Goal: Task Accomplishment & Management: Manage account settings

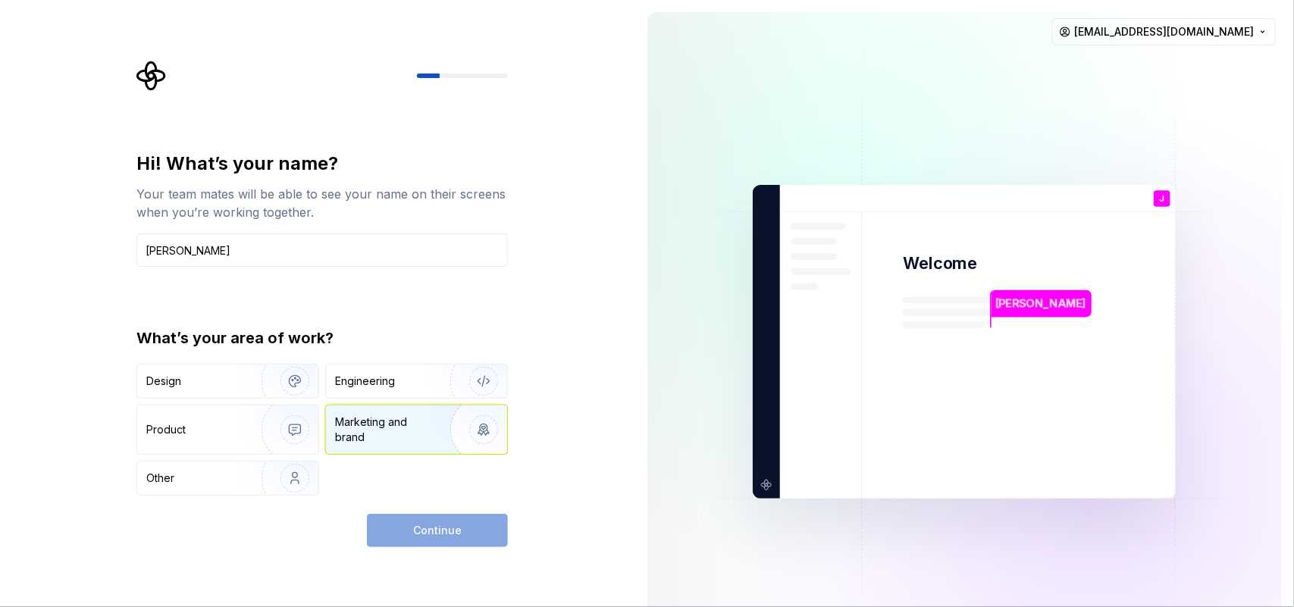
type input "[PERSON_NAME]"
click at [414, 440] on div "Marketing and brand" at bounding box center [386, 430] width 102 height 30
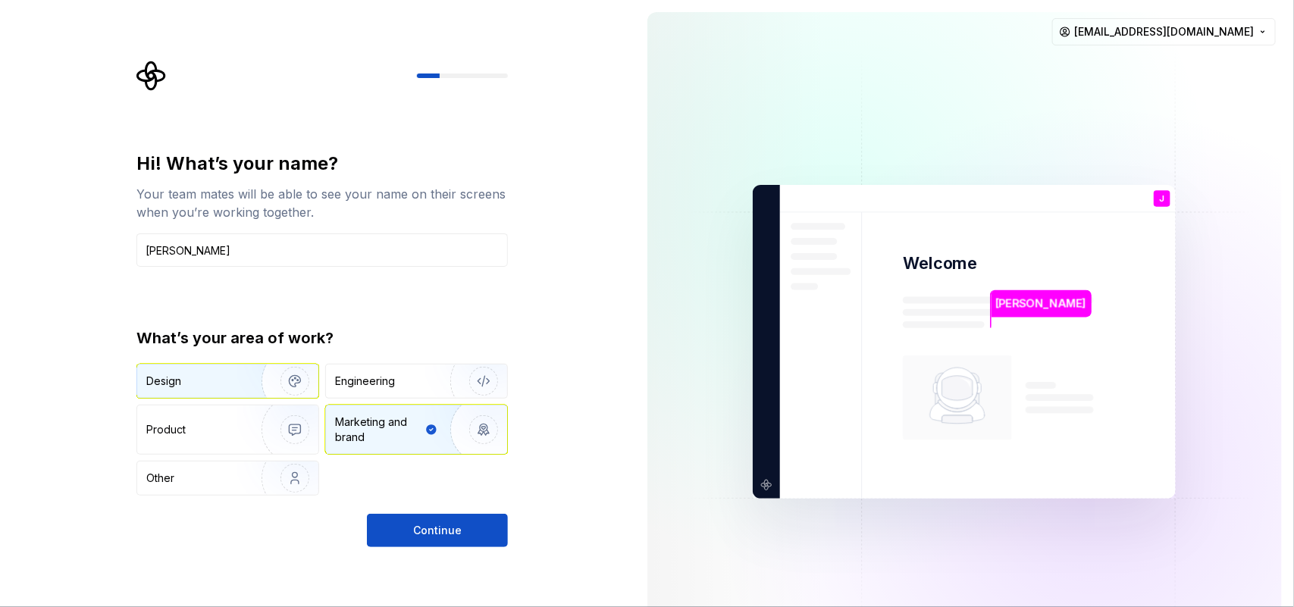
click at [286, 377] on img "button" at bounding box center [284, 381] width 97 height 102
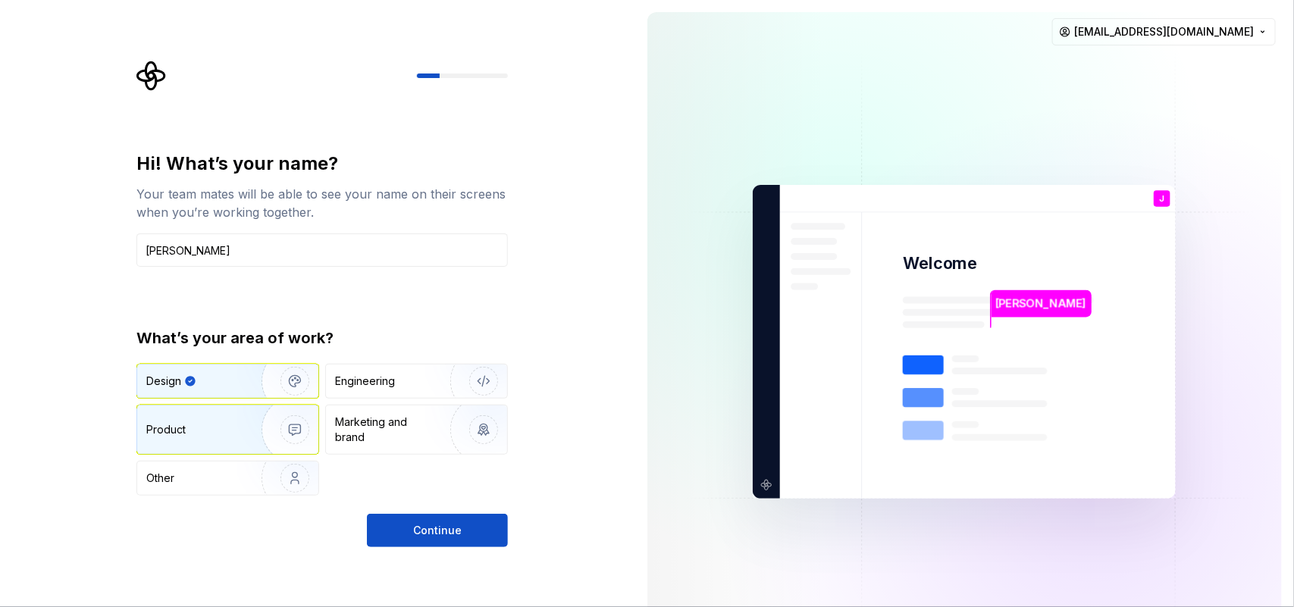
click at [289, 433] on img "button" at bounding box center [284, 430] width 97 height 102
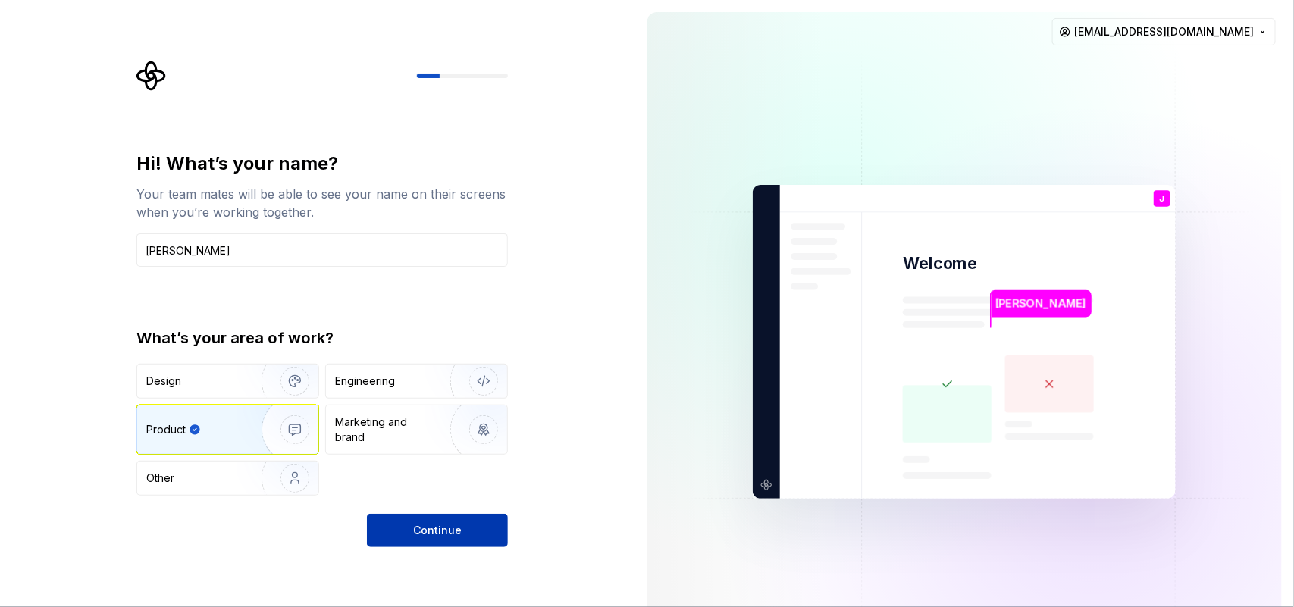
click at [487, 485] on button "Continue" at bounding box center [437, 530] width 141 height 33
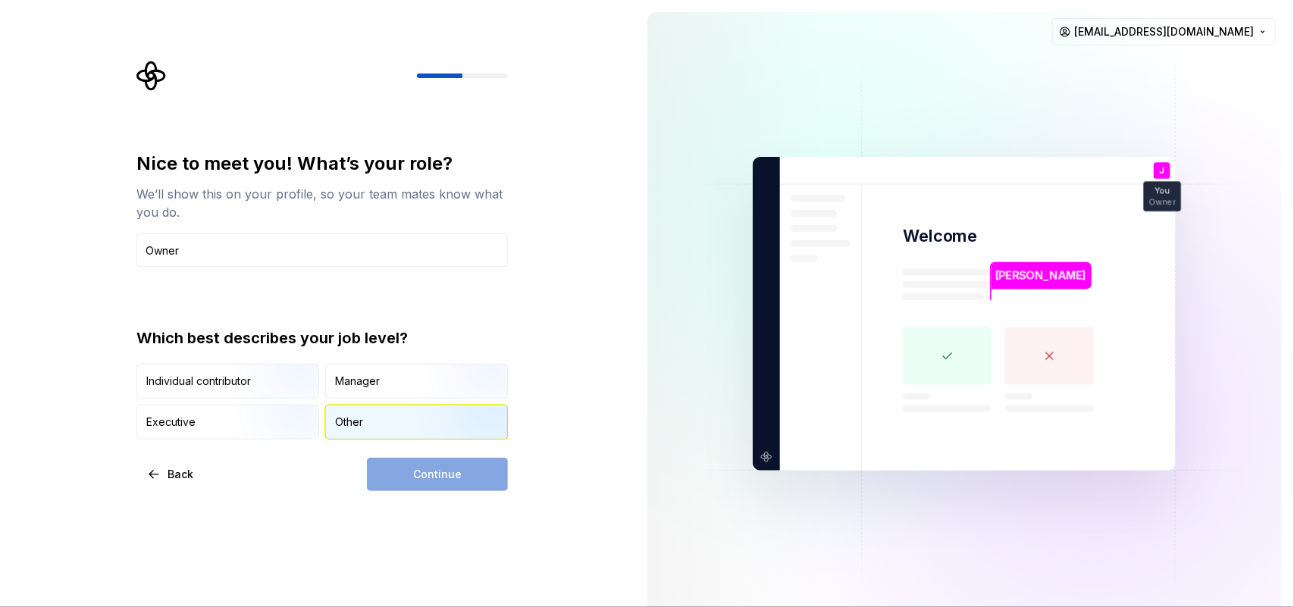
type input "Owner"
click at [381, 419] on div "Other" at bounding box center [416, 421] width 181 height 33
click at [443, 476] on span "Continue" at bounding box center [437, 474] width 49 height 15
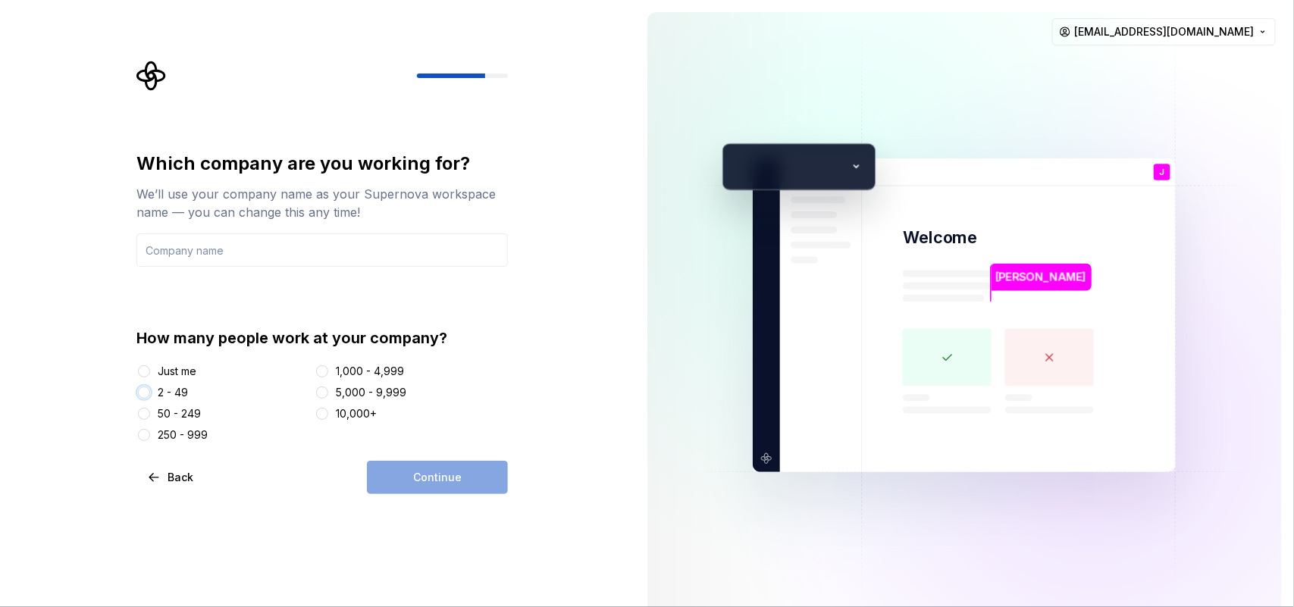
click at [149, 393] on button "2 - 49" at bounding box center [144, 392] width 12 height 12
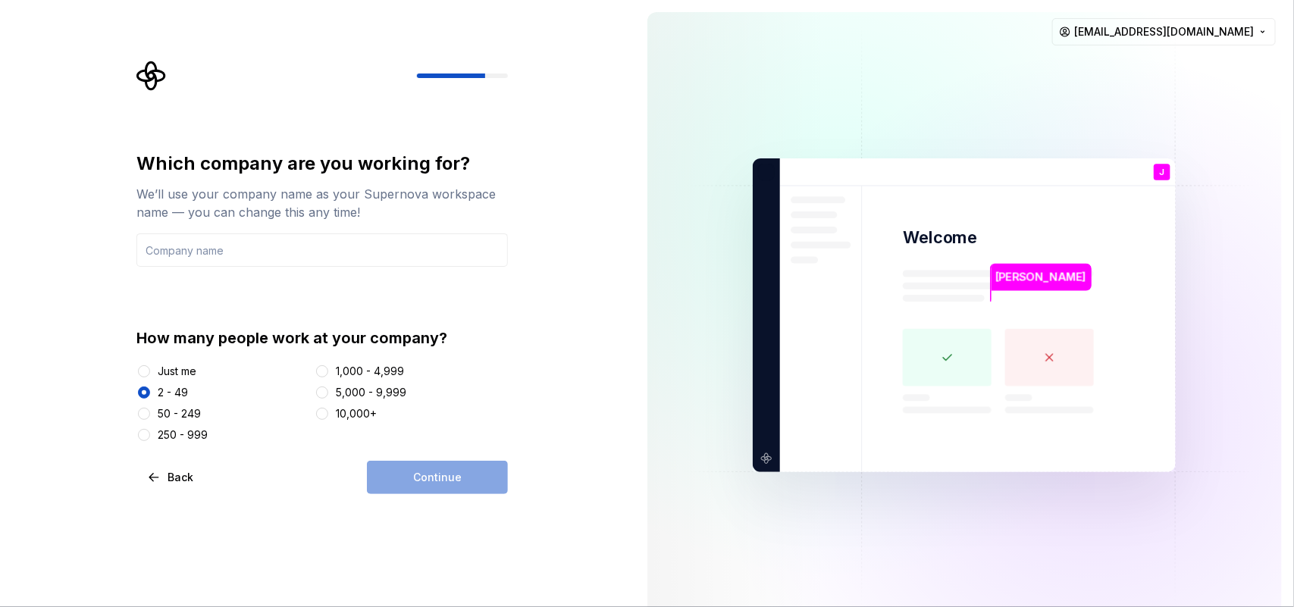
click at [433, 464] on div "Continue" at bounding box center [437, 477] width 141 height 33
click at [433, 480] on div "Continue" at bounding box center [437, 477] width 141 height 33
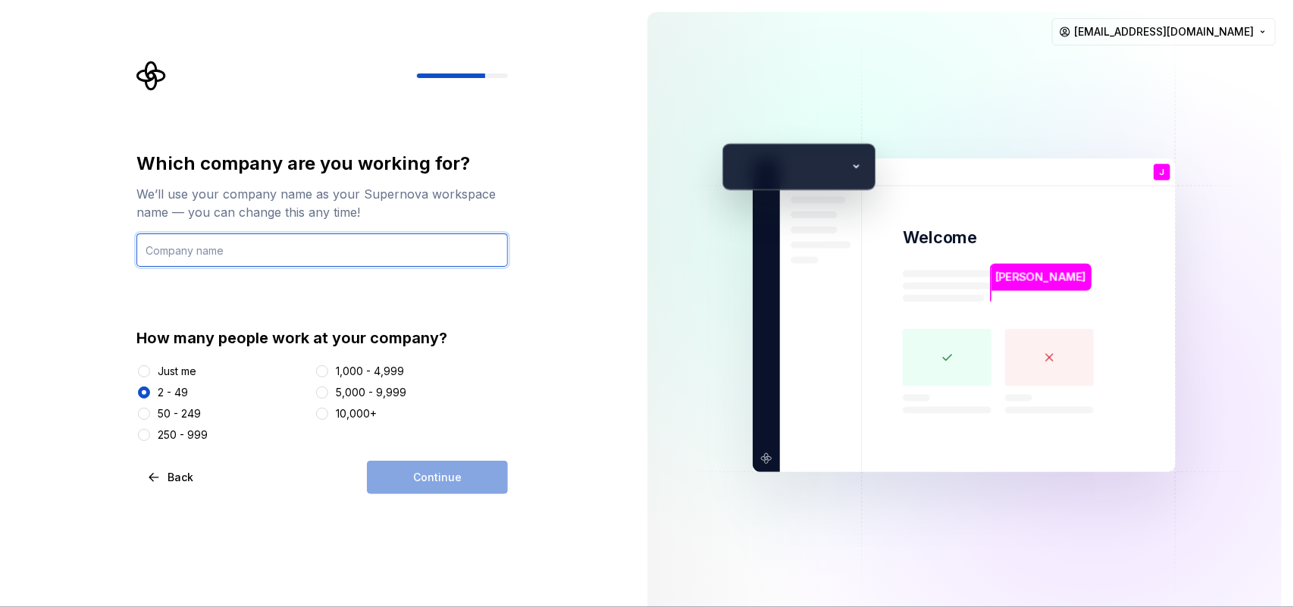
click at [193, 260] on input "text" at bounding box center [321, 249] width 371 height 33
type input "Premier Plants"
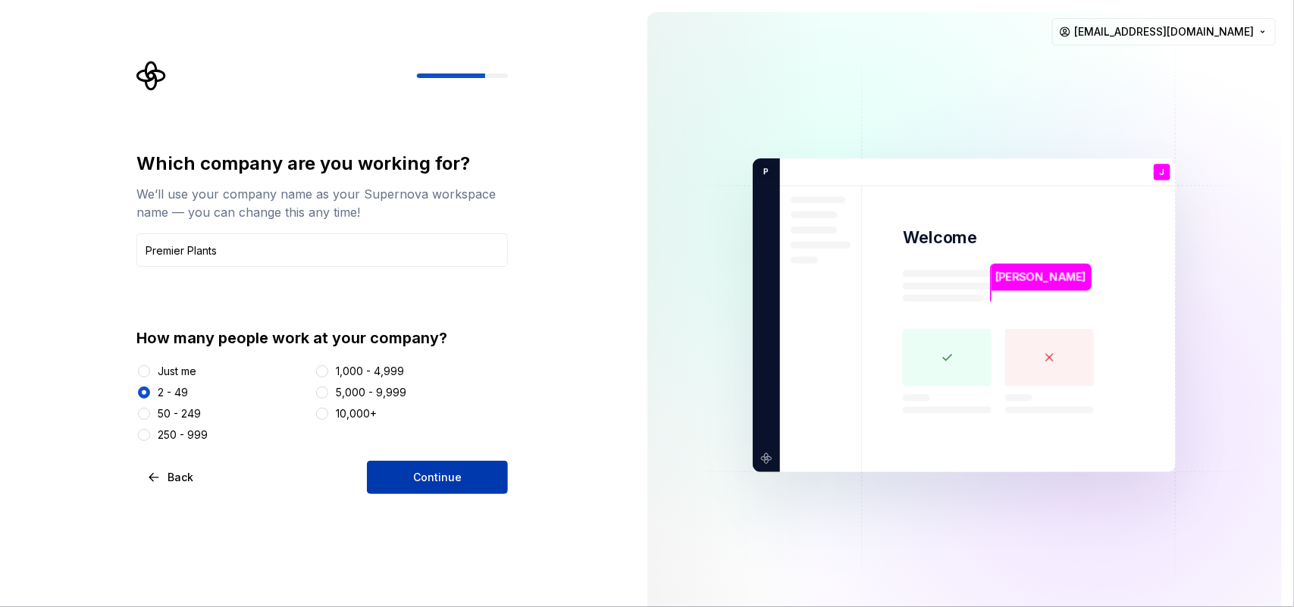
click at [422, 482] on span "Continue" at bounding box center [437, 477] width 49 height 15
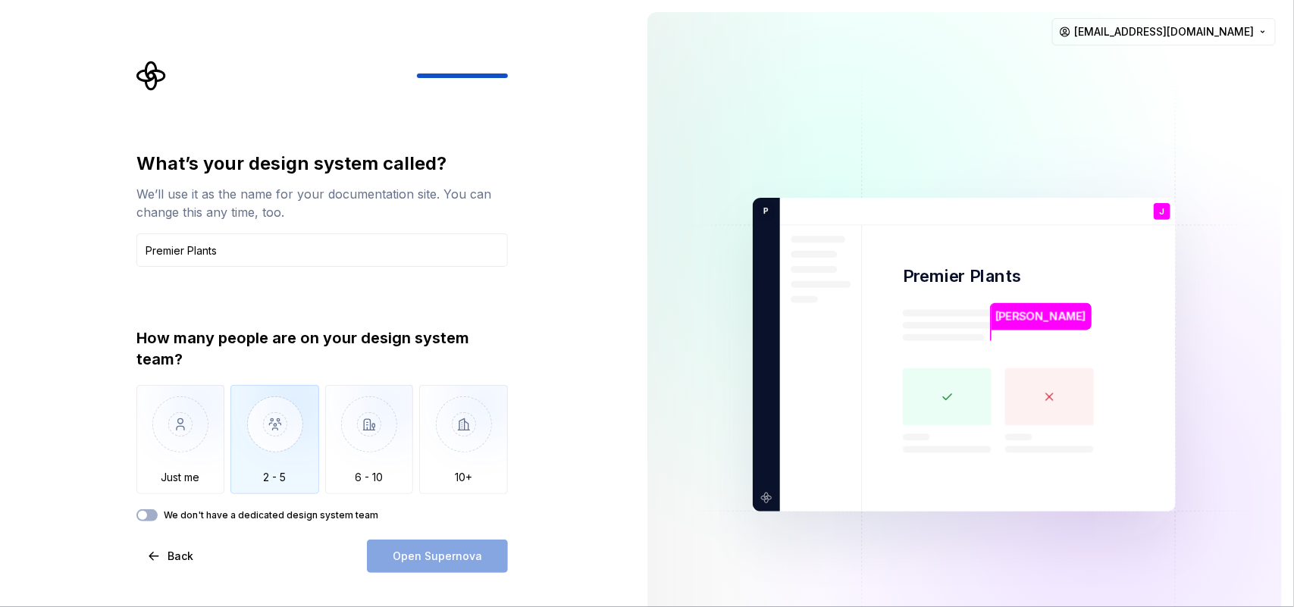
type input "Premier Plants"
click at [262, 451] on img "button" at bounding box center [274, 436] width 89 height 102
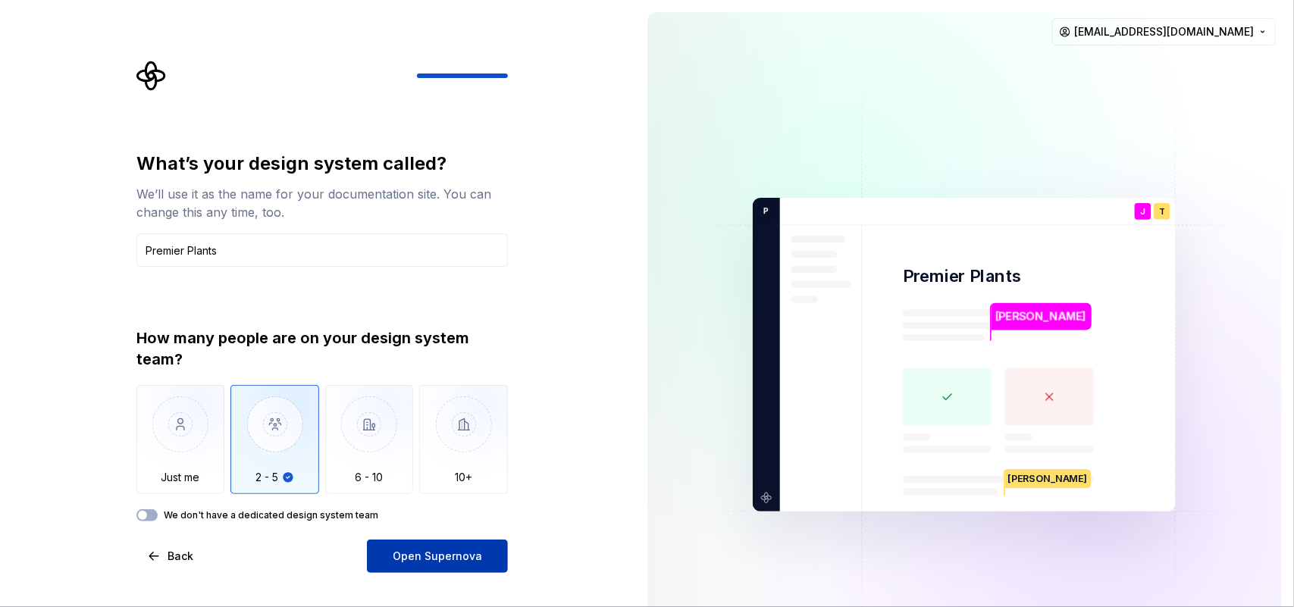
click at [414, 485] on span "Open Supernova" at bounding box center [437, 556] width 89 height 15
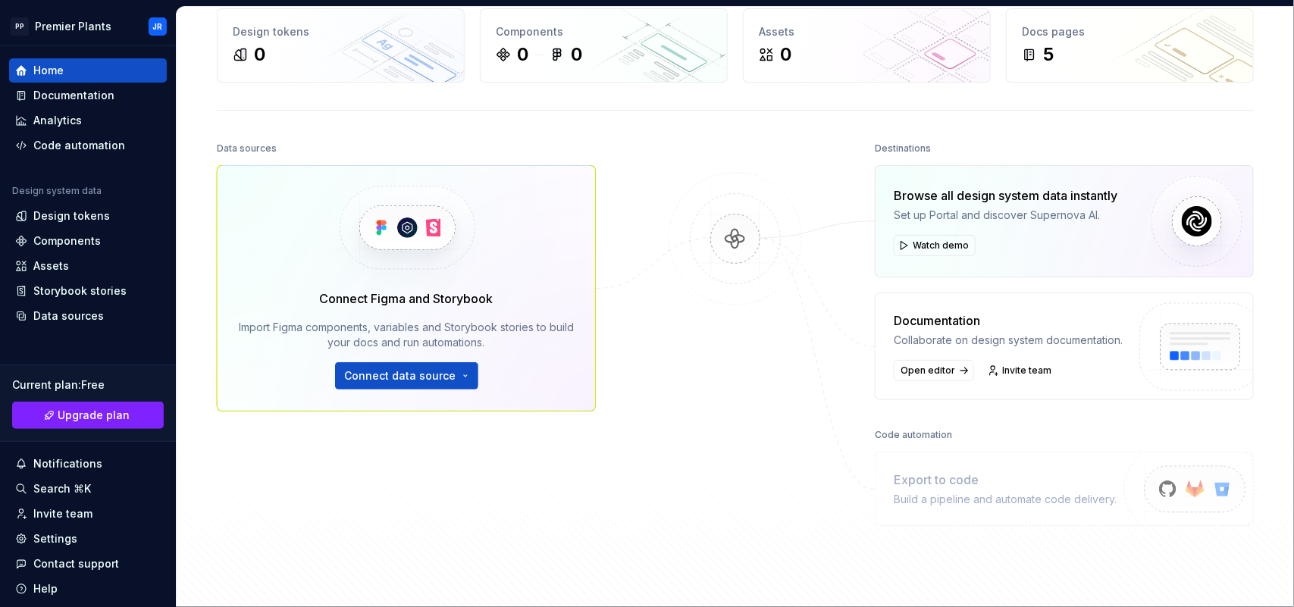
scroll to position [214, 0]
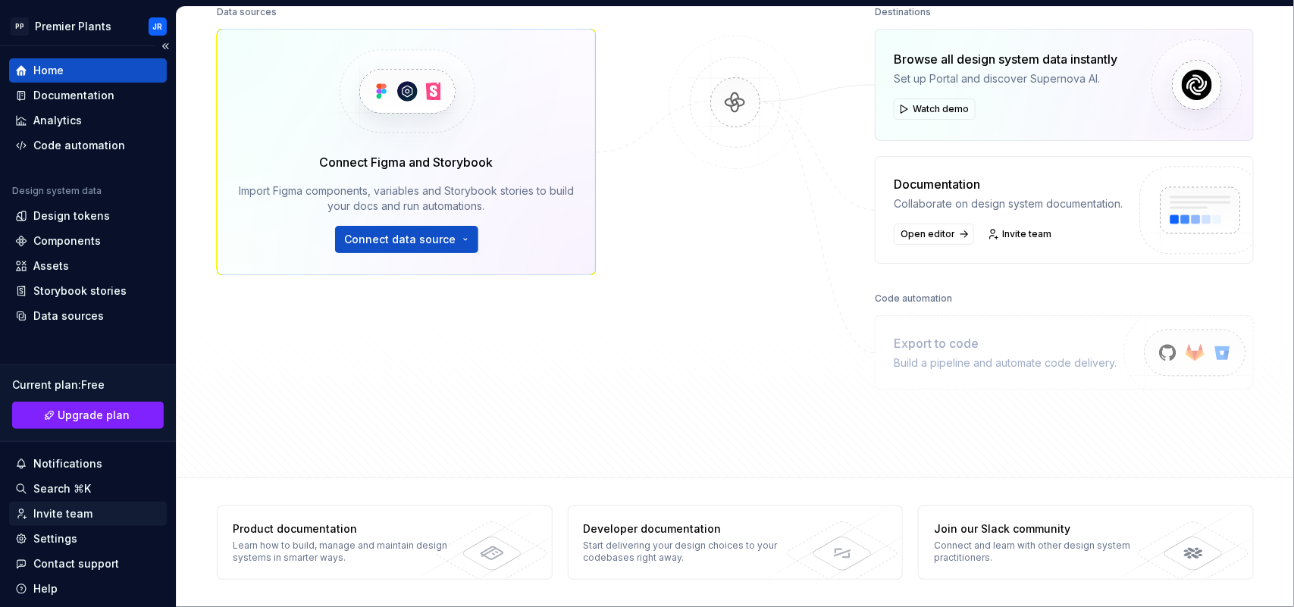
click at [72, 485] on div "Invite team" at bounding box center [62, 513] width 59 height 15
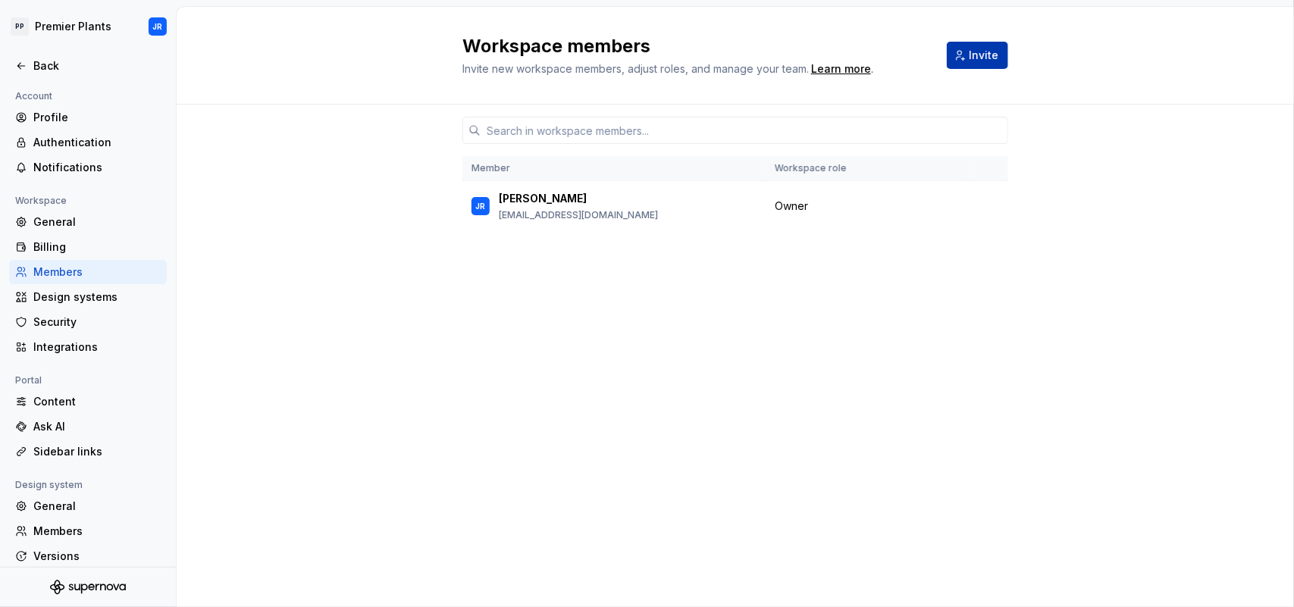
click at [969, 59] on button "Invite" at bounding box center [977, 55] width 61 height 27
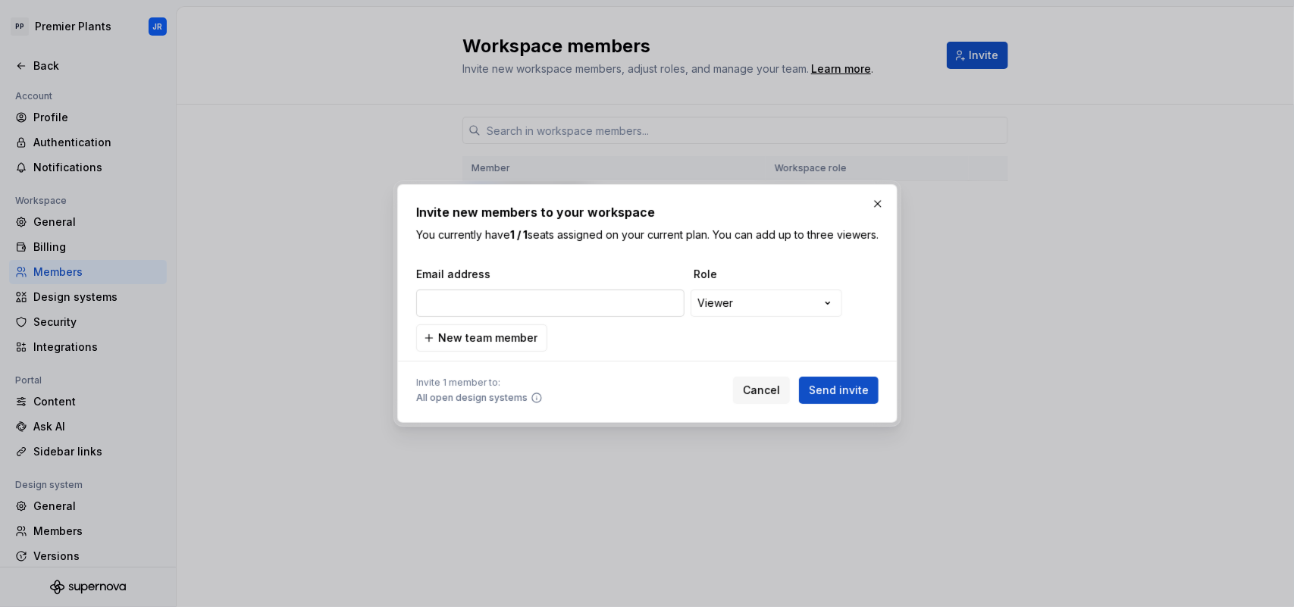
click at [585, 317] on input "email" at bounding box center [550, 302] width 268 height 27
type input "r"
click at [426, 346] on button "New team member" at bounding box center [481, 337] width 131 height 27
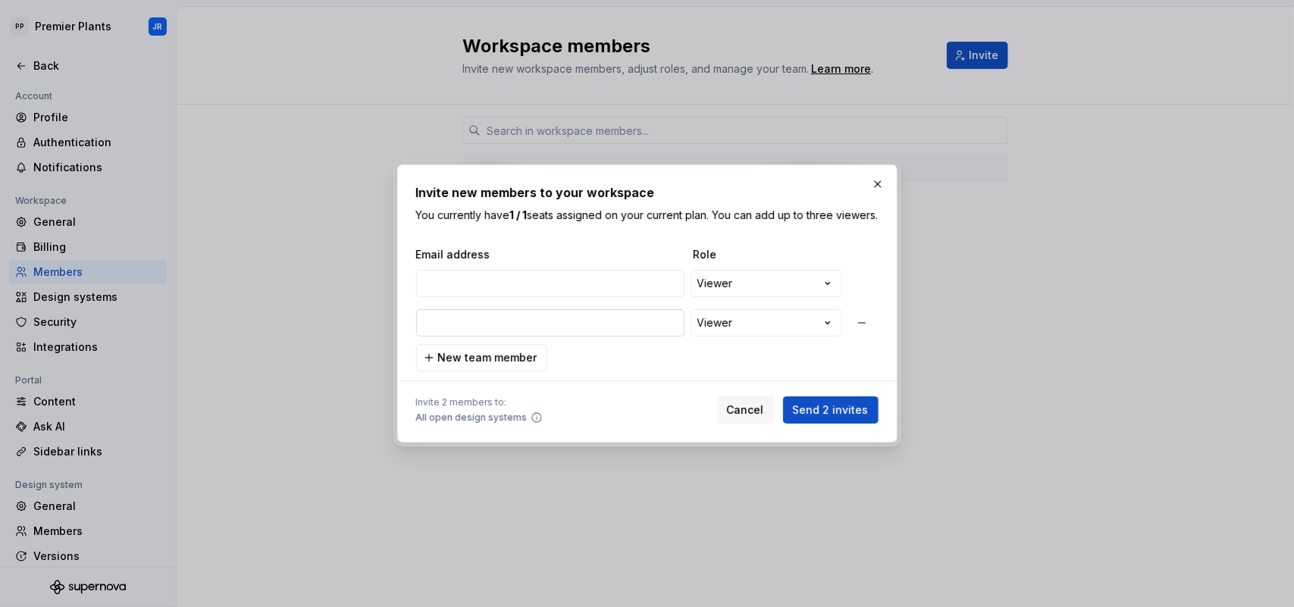
click at [449, 330] on input "email" at bounding box center [550, 322] width 268 height 27
type input "[PERSON_NAME]"
click at [467, 297] on input "email" at bounding box center [550, 283] width 268 height 27
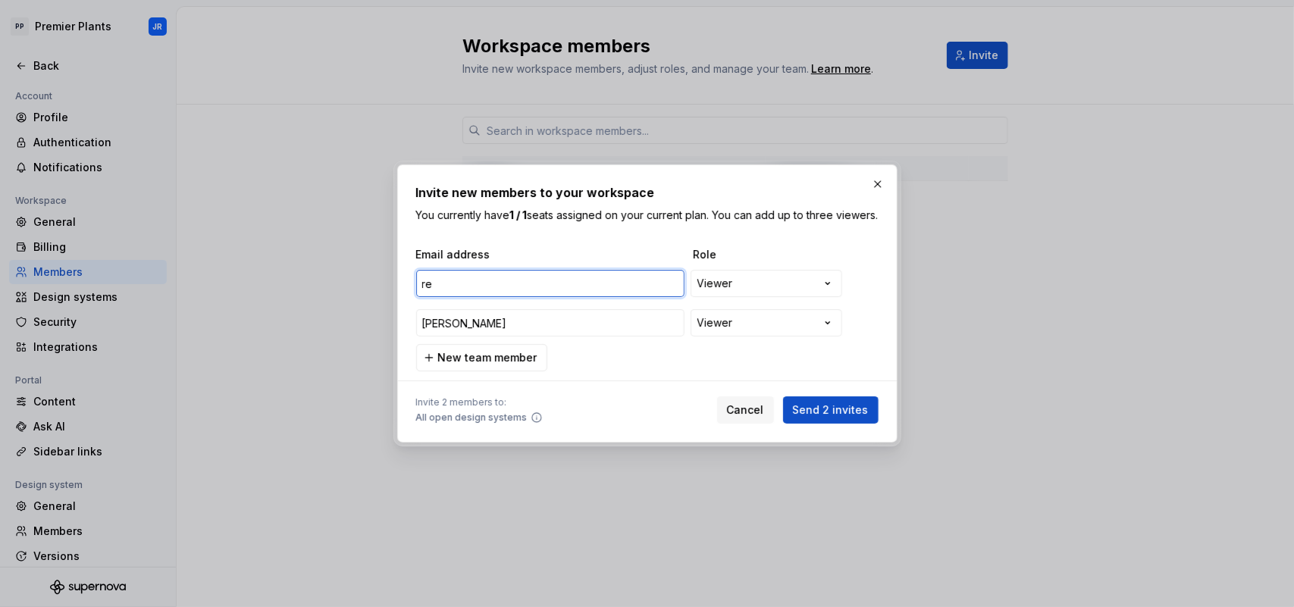
type input "r"
type input "[EMAIL_ADDRESS][DOMAIN_NAME]"
click at [826, 292] on div "**********" at bounding box center [647, 303] width 1294 height 607
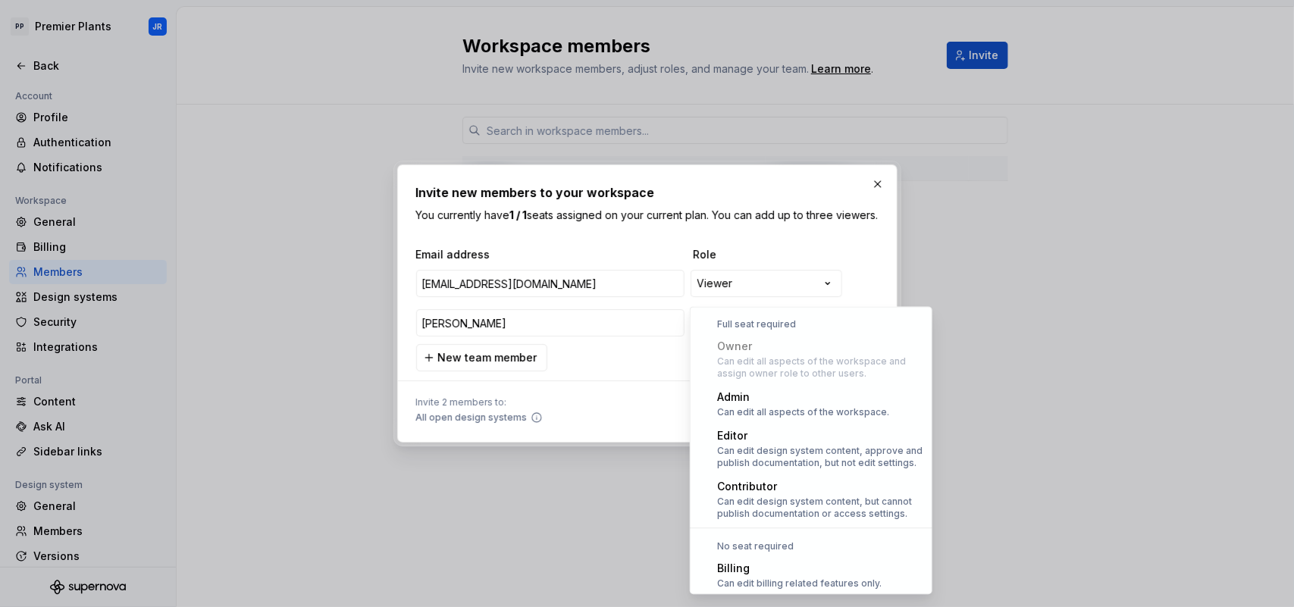
select select "**********"
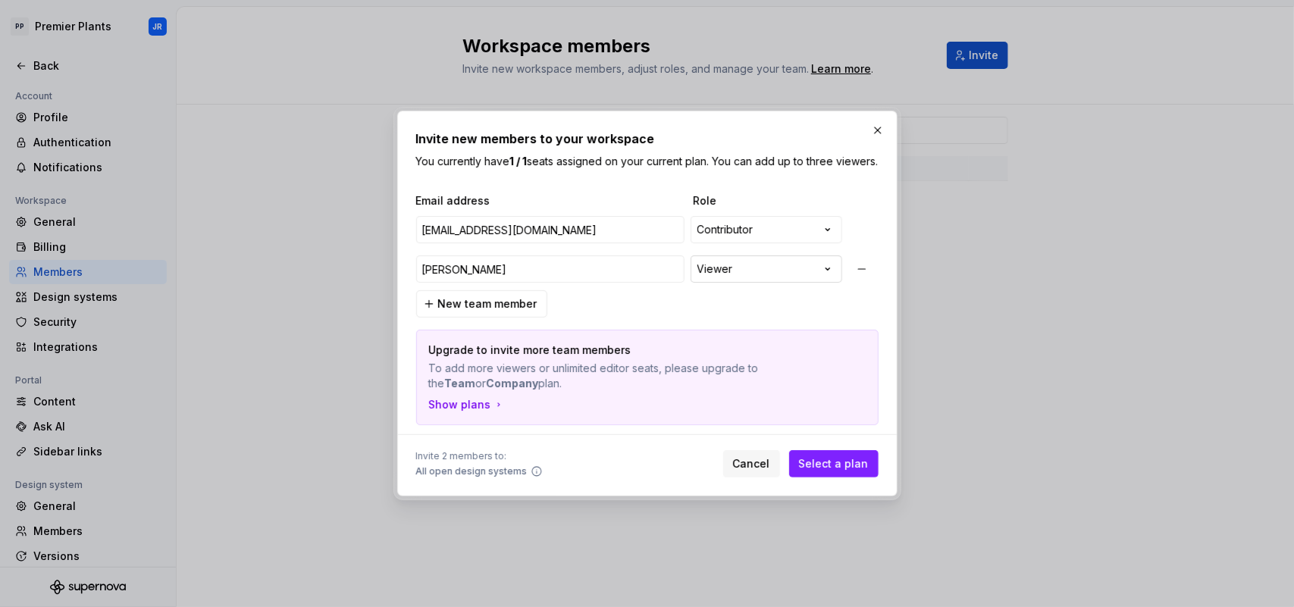
click at [819, 271] on div "**********" at bounding box center [647, 303] width 1294 height 607
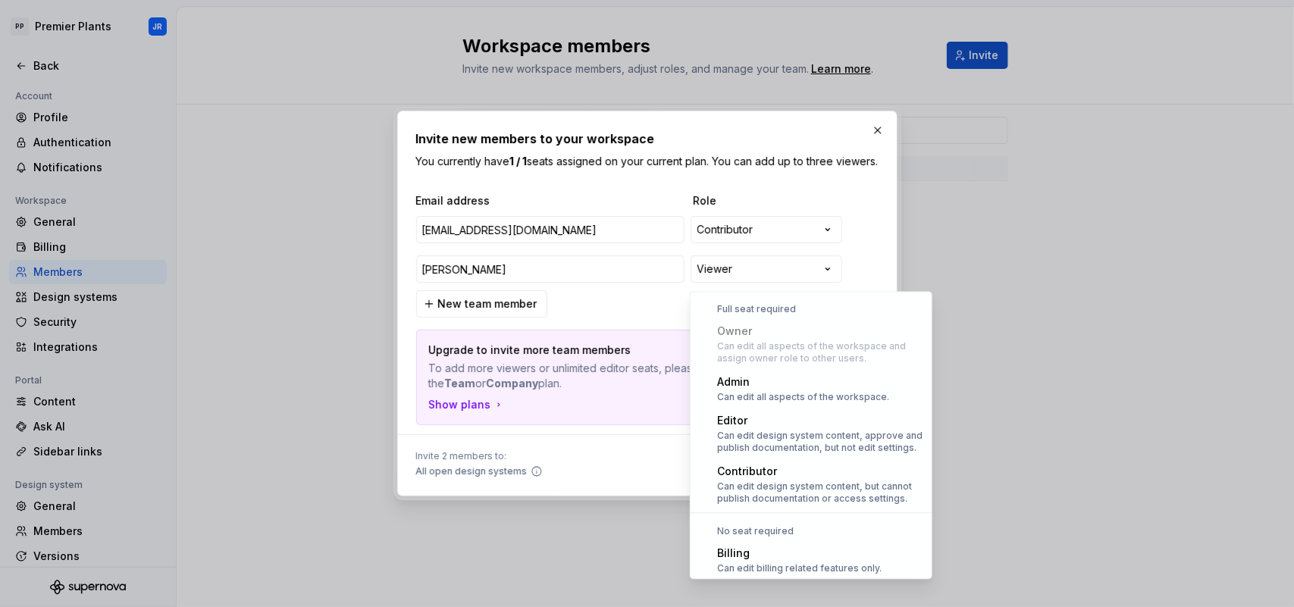
scroll to position [42, 0]
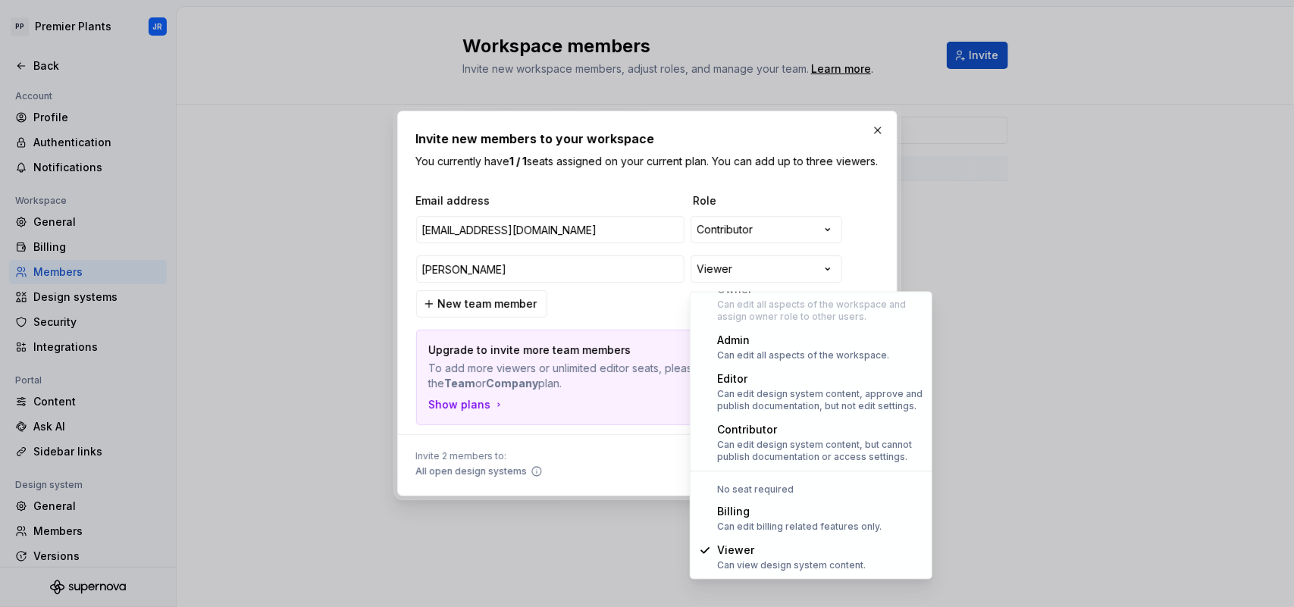
select select "**********"
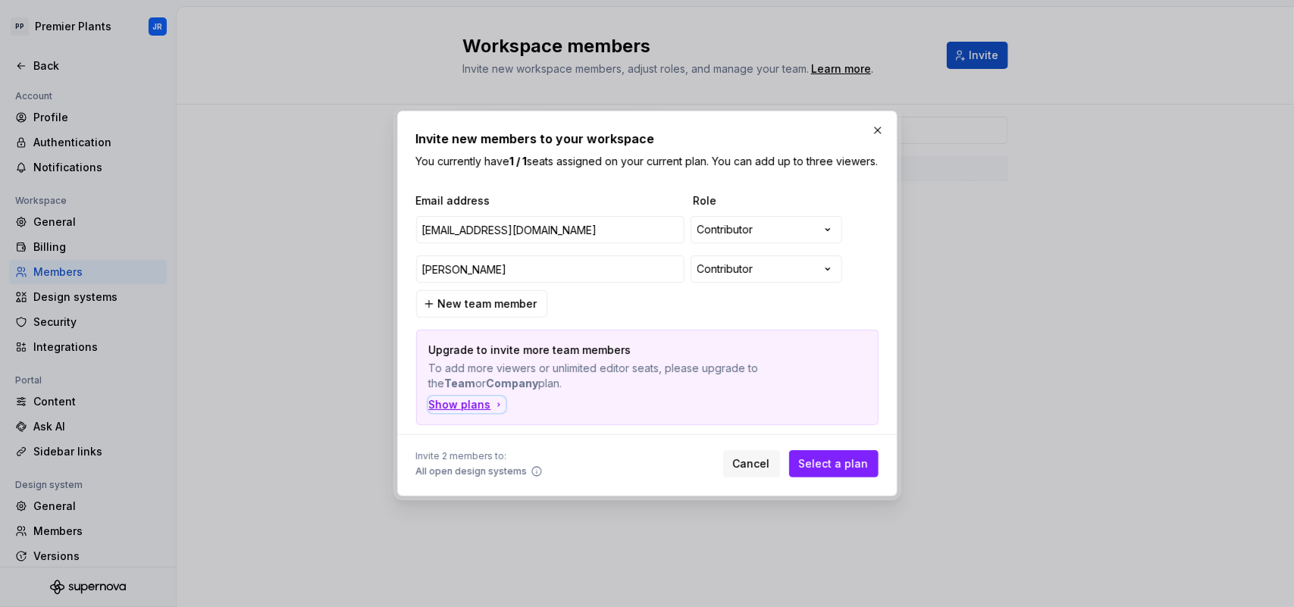
click at [475, 408] on div "Show plans" at bounding box center [467, 404] width 76 height 15
click at [811, 465] on span "Select a plan" at bounding box center [834, 463] width 70 height 15
